Goal: Navigation & Orientation: Find specific page/section

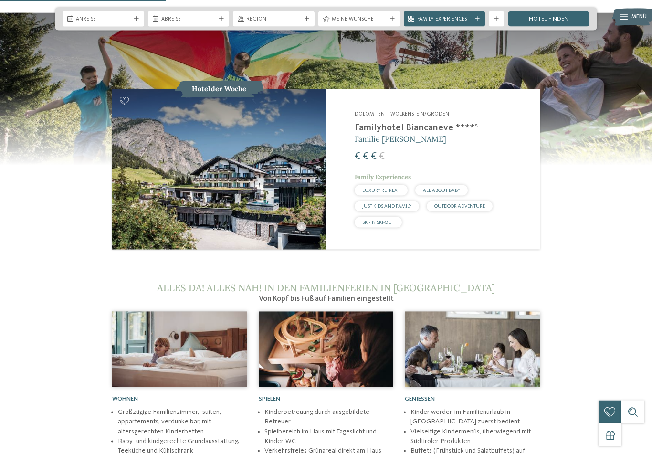
scroll to position [871, 0]
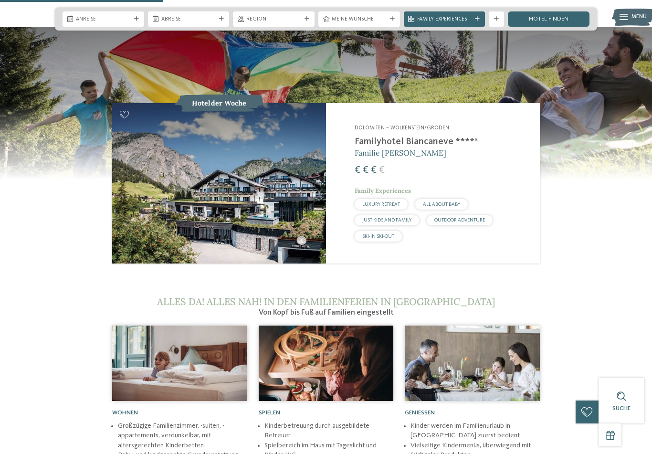
click at [249, 152] on img at bounding box center [219, 183] width 214 height 160
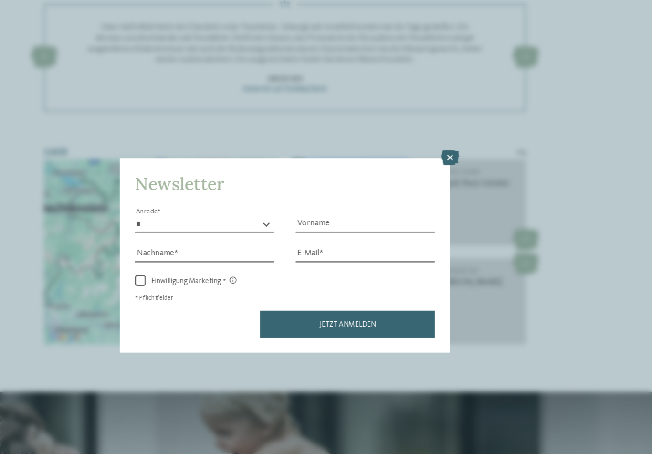
scroll to position [1024, 0]
click at [464, 134] on icon at bounding box center [472, 140] width 16 height 13
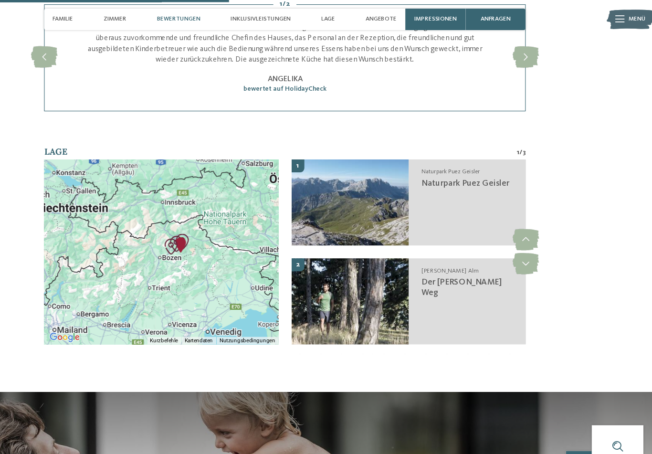
click at [400, 99] on div "slide 3 of 2 Unser Aufenthalt hatte den Charakter einer Traumreise. Umsorgt und…" at bounding box center [326, 51] width 428 height 95
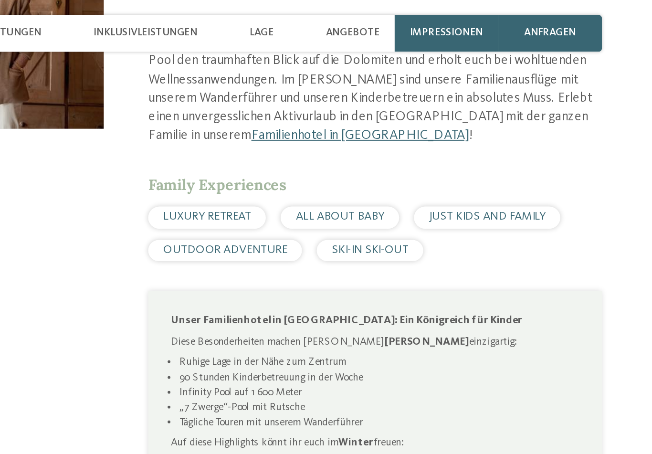
scroll to position [387, 0]
click at [400, 132] on span "SKI-IN SKI-OUT" at bounding box center [420, 128] width 40 height 6
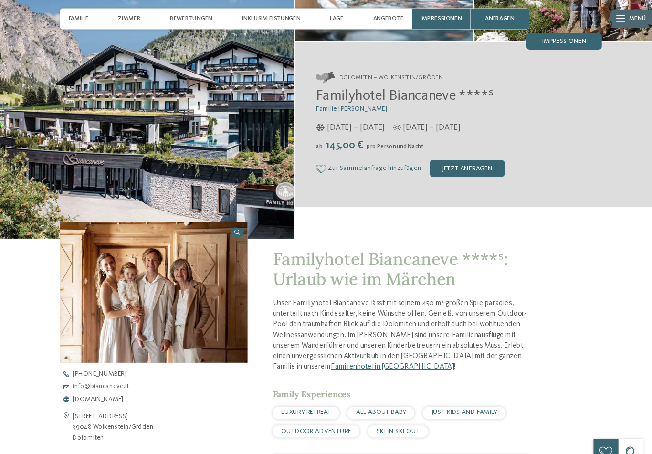
scroll to position [122, 0]
click at [165, 16] on span "Zimmer" at bounding box center [175, 17] width 21 height 6
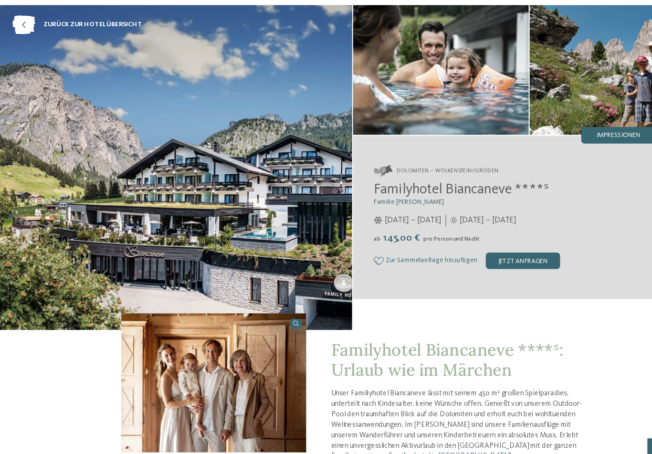
scroll to position [0, 0]
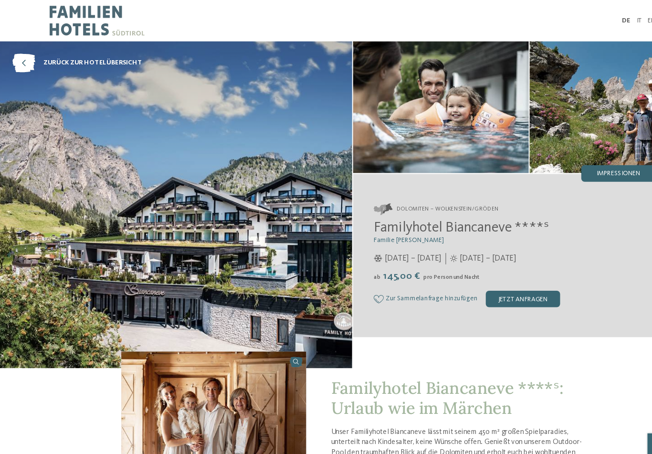
click at [27, 68] on img at bounding box center [162, 189] width 325 height 302
click at [30, 58] on icon at bounding box center [21, 58] width 21 height 17
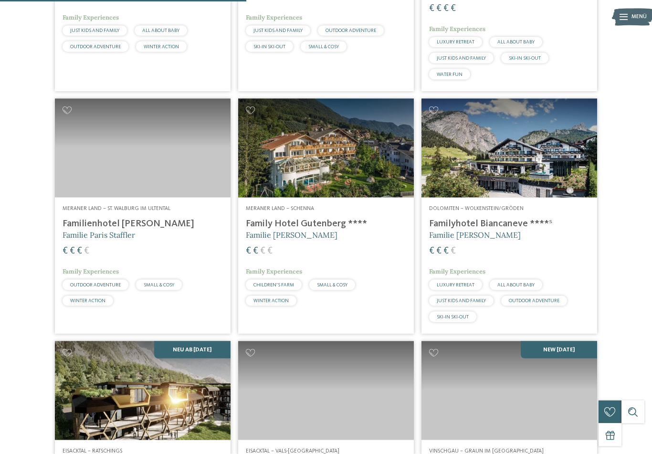
scroll to position [873, 0]
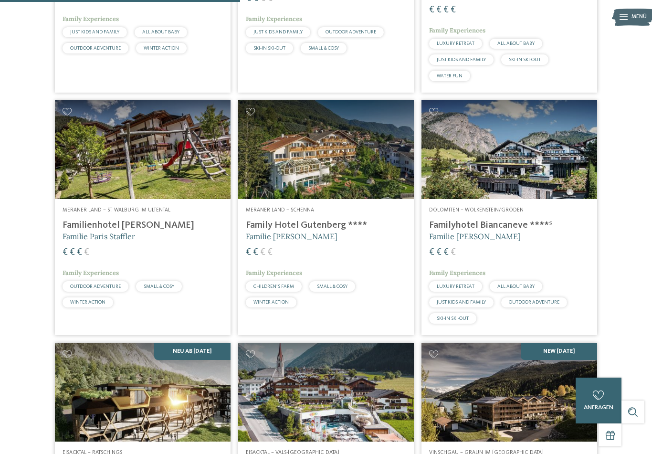
click at [503, 167] on img at bounding box center [509, 149] width 176 height 99
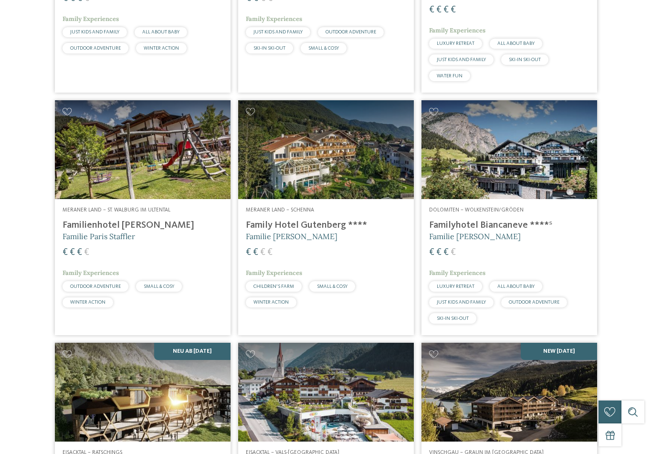
scroll to position [0, 0]
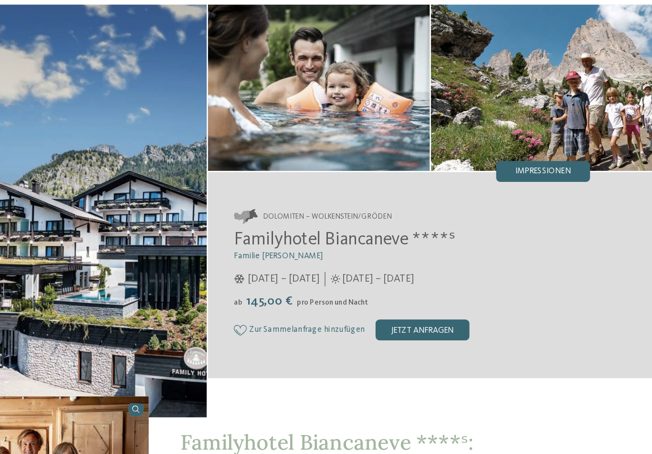
scroll to position [31, 0]
